Goal: Find specific page/section: Find specific page/section

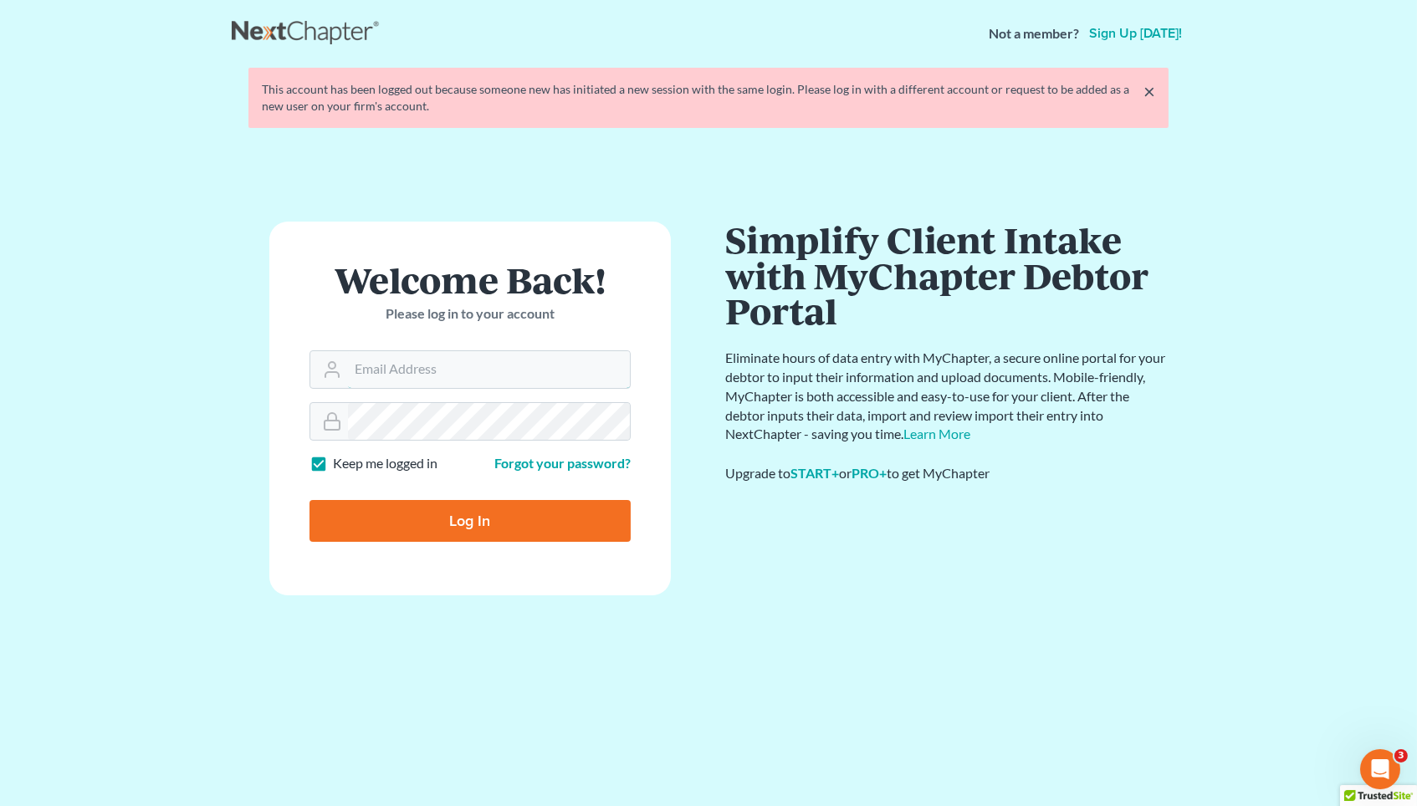
type input "[EMAIL_ADDRESS][DOMAIN_NAME]"
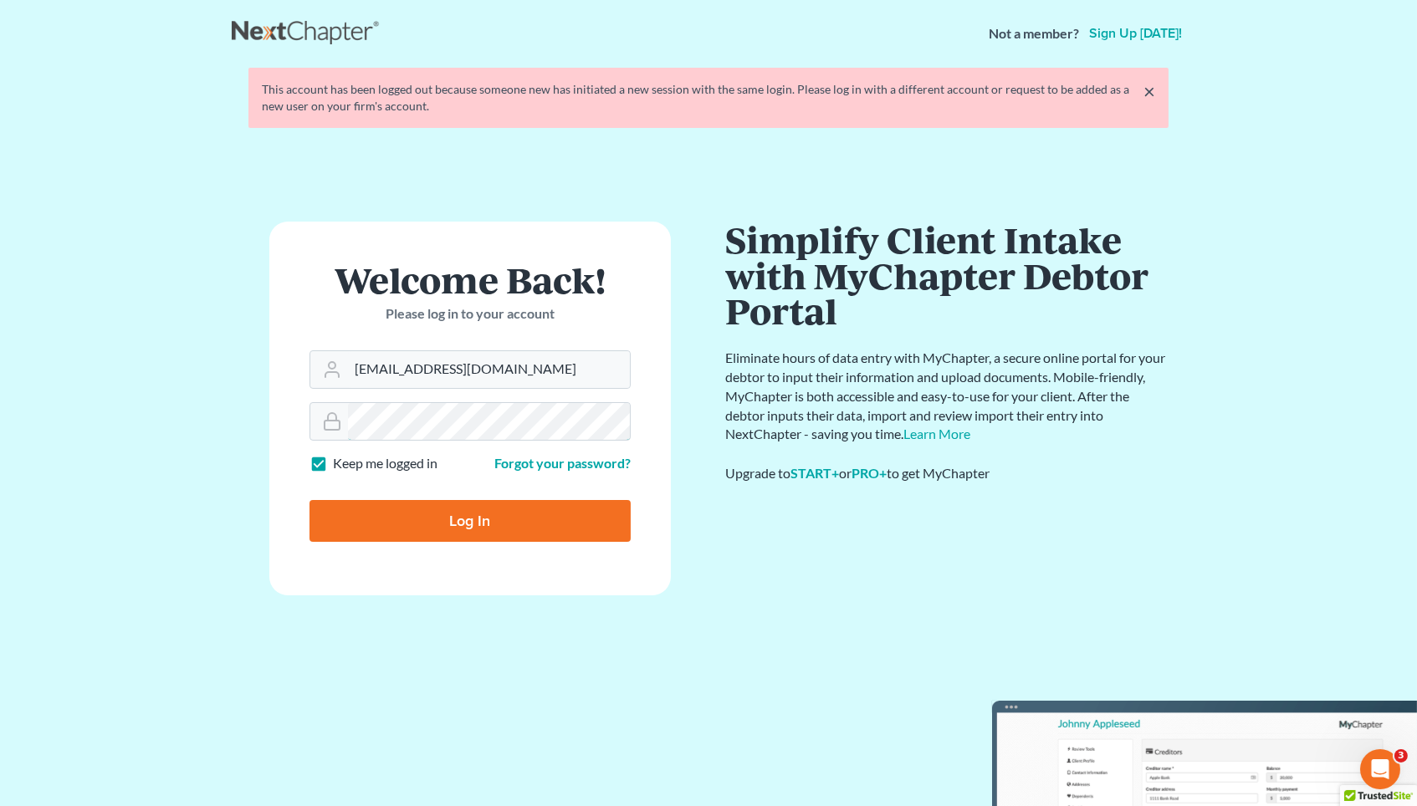
click at [470, 518] on input "Log In" at bounding box center [469, 521] width 321 height 42
type input "Thinking..."
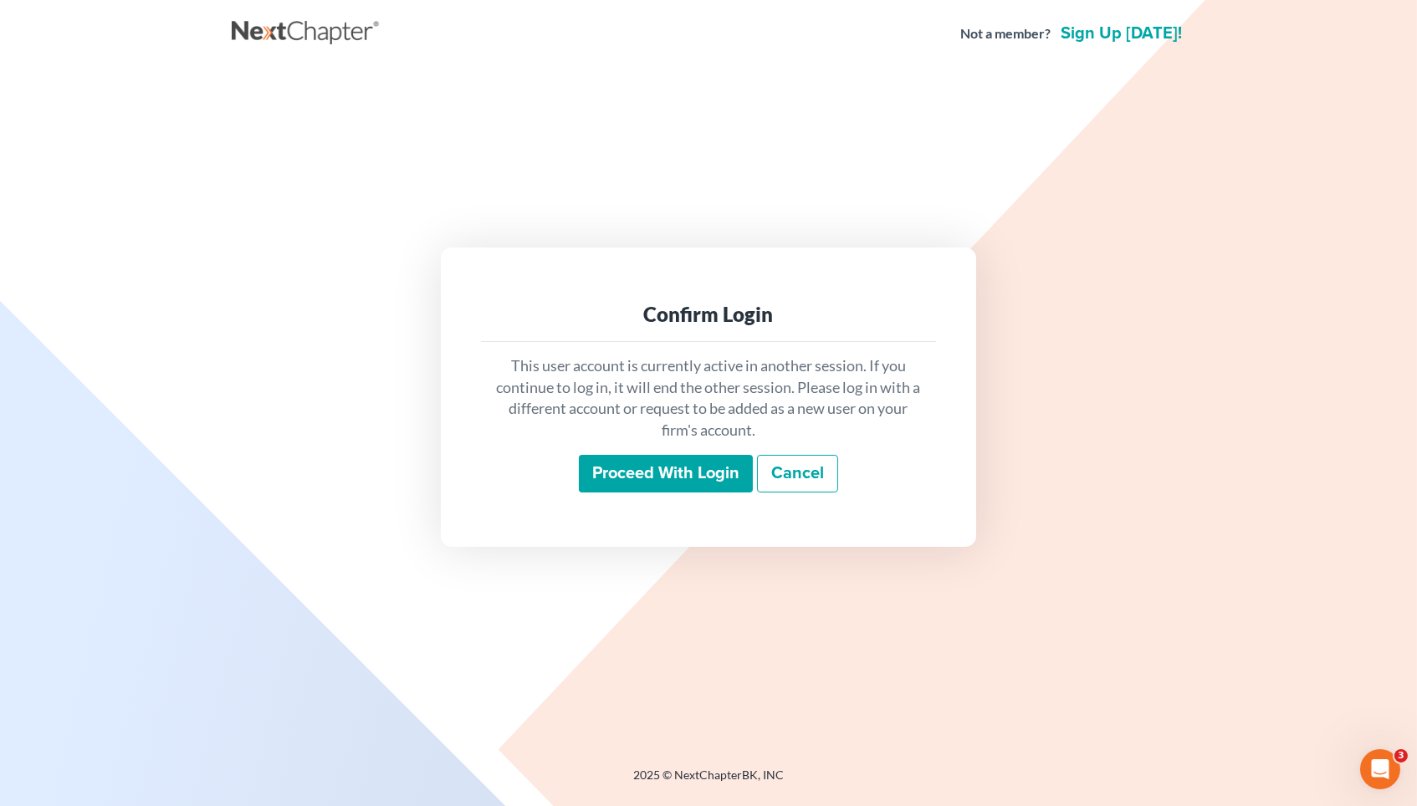
click at [588, 478] on input "Proceed with login" at bounding box center [666, 474] width 174 height 38
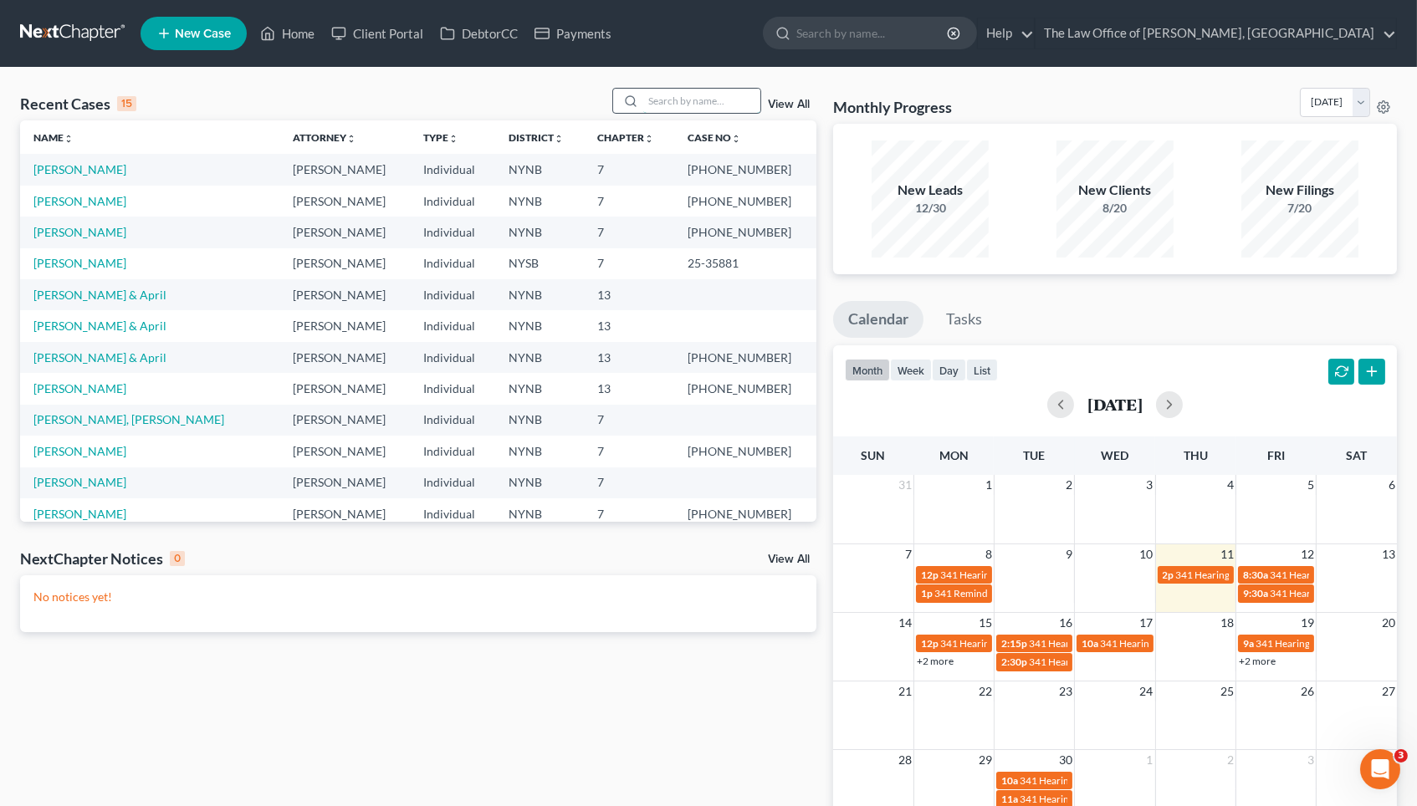
click at [656, 98] on input "search" at bounding box center [701, 101] width 117 height 24
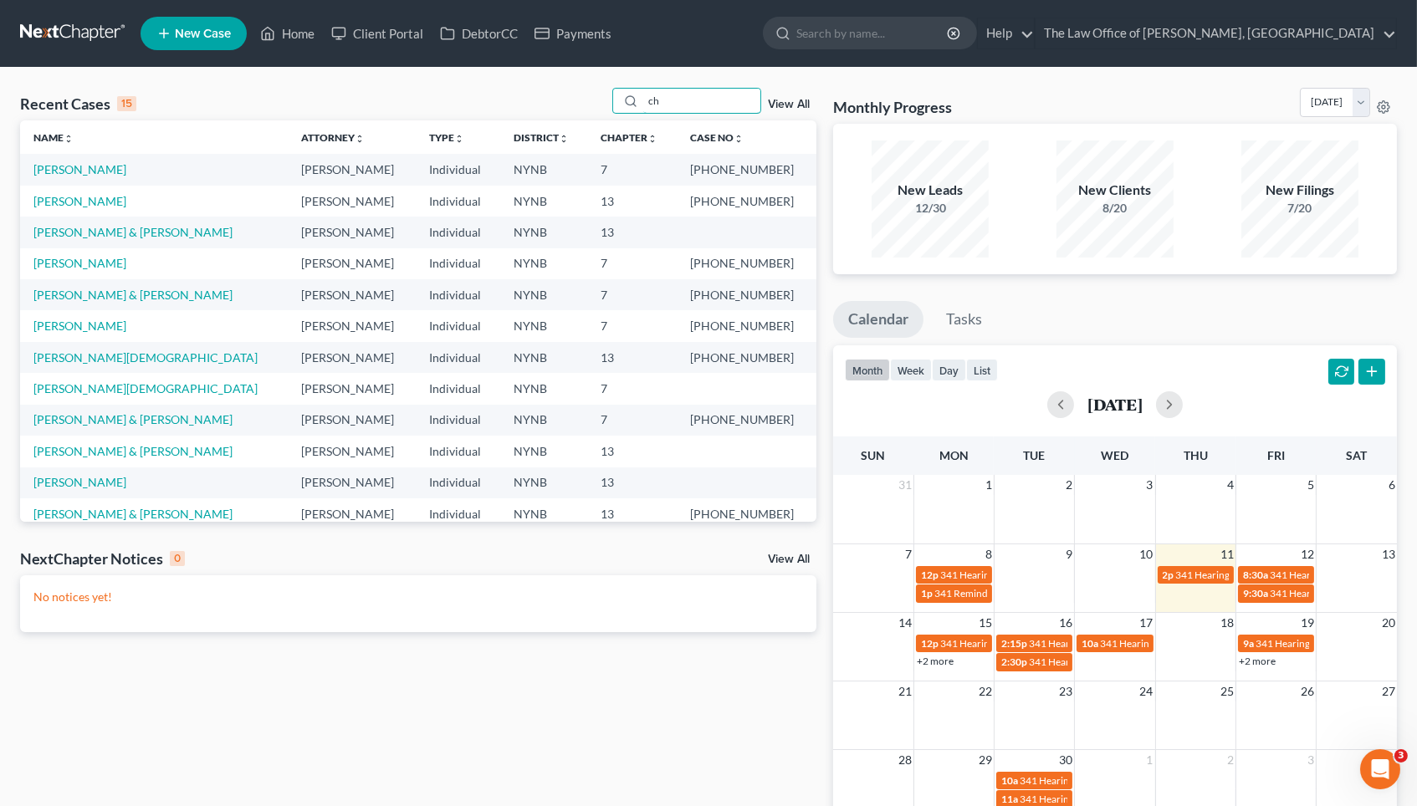
type input "c"
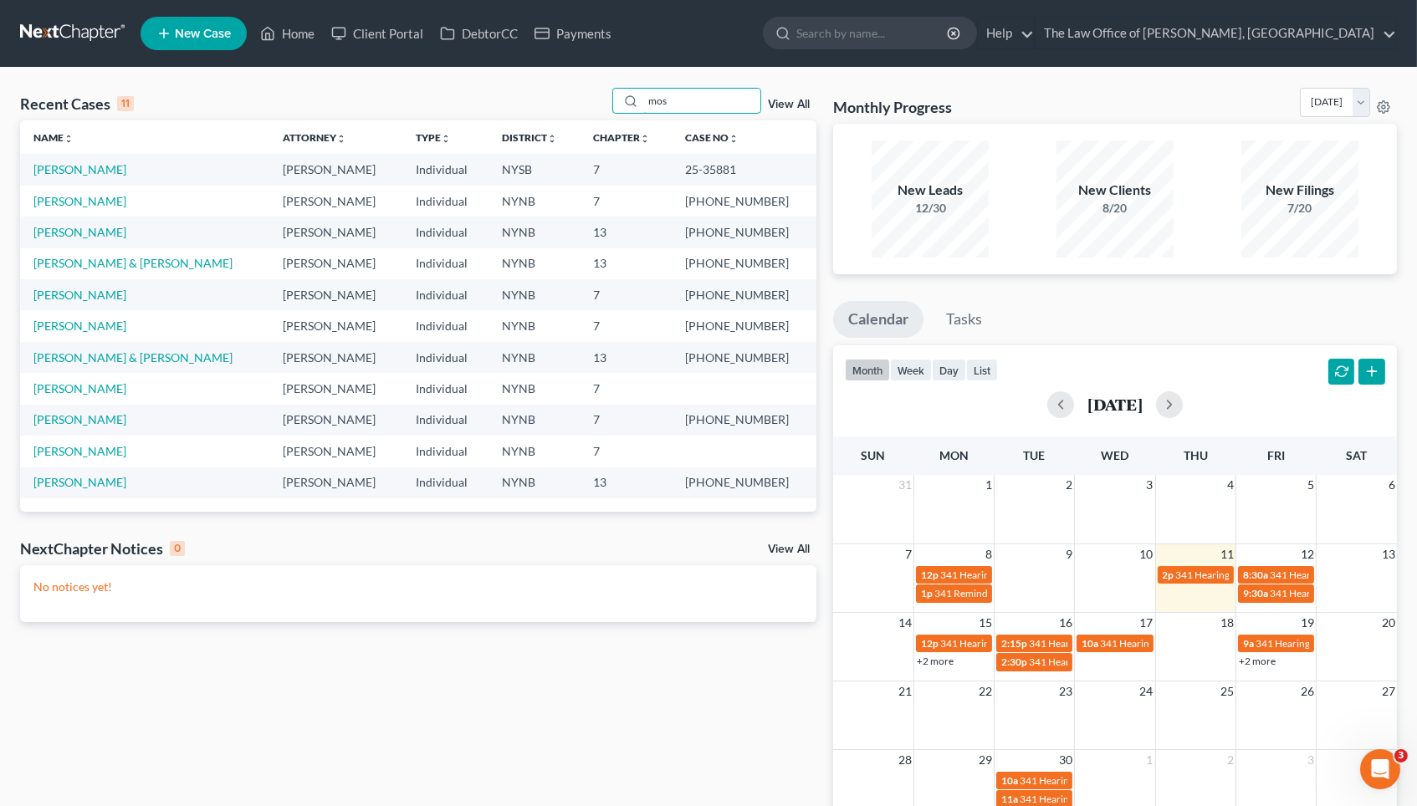
type input "mos"
drag, startPoint x: 718, startPoint y: 168, endPoint x: 771, endPoint y: 166, distance: 52.7
click at [771, 166] on td "25-35881" at bounding box center [743, 169] width 145 height 31
copy td "25-35881"
